Goal: Use online tool/utility: Utilize a website feature to perform a specific function

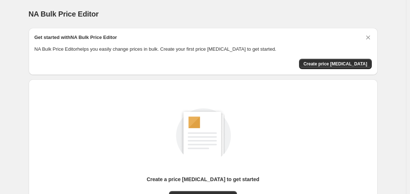
scroll to position [81, 0]
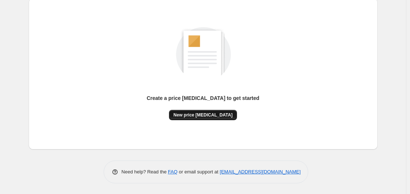
click at [192, 114] on span "New price [MEDICAL_DATA]" at bounding box center [202, 115] width 59 height 6
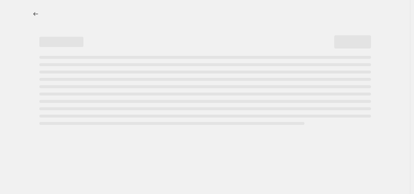
select select "percentage"
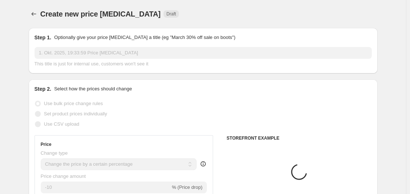
scroll to position [74, 0]
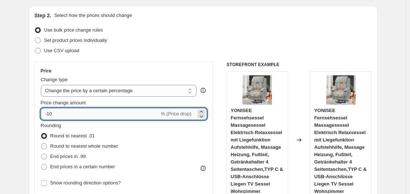
drag, startPoint x: 49, startPoint y: 114, endPoint x: 69, endPoint y: 114, distance: 19.5
click at [69, 114] on input "-10" at bounding box center [100, 114] width 119 height 12
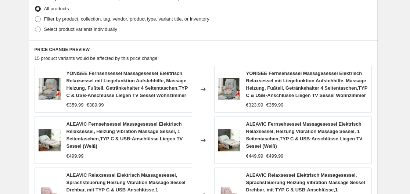
scroll to position [625, 0]
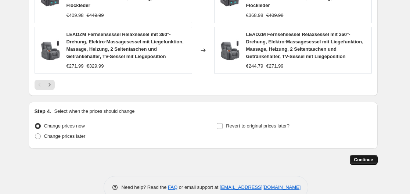
type input "-30"
click at [369, 157] on span "Continue" at bounding box center [363, 160] width 19 height 6
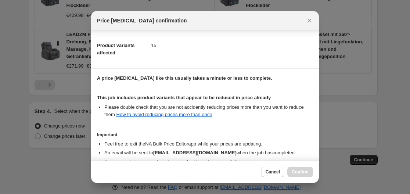
scroll to position [115, 0]
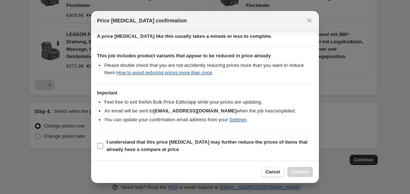
click at [101, 143] on input "I understand that this price [MEDICAL_DATA] may further reduce the prices of it…" at bounding box center [100, 146] width 6 height 6
checkbox input "true"
click at [302, 170] on span "Confirm" at bounding box center [300, 172] width 17 height 6
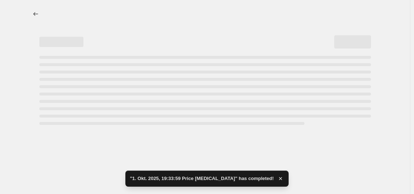
select select "percentage"
